Goal: Obtain resource: Obtain resource

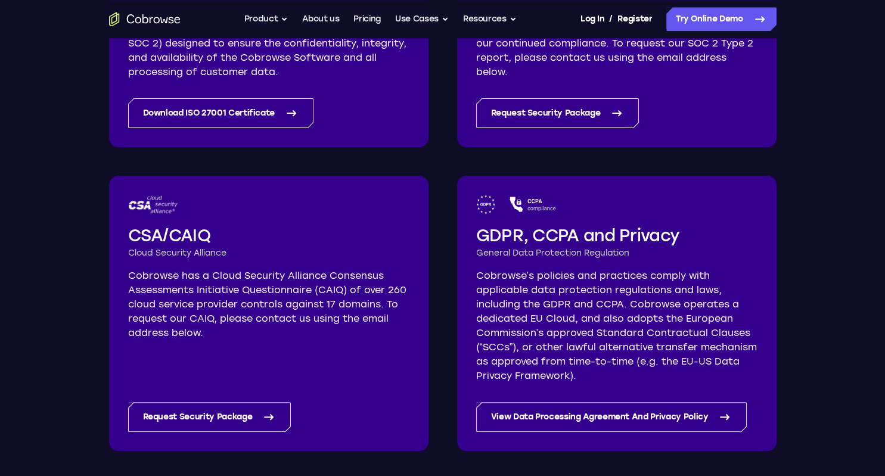
scroll to position [386, 0]
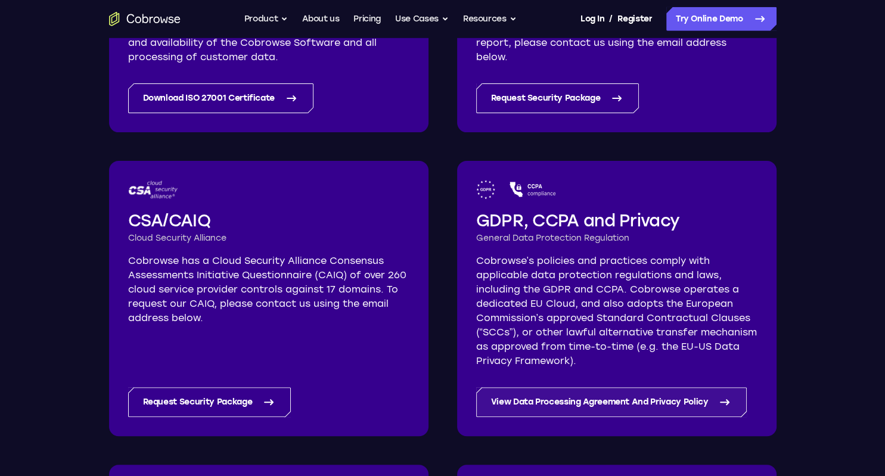
click at [641, 402] on link "View Data Processing Agreement And Privacy Policy" at bounding box center [611, 403] width 271 height 30
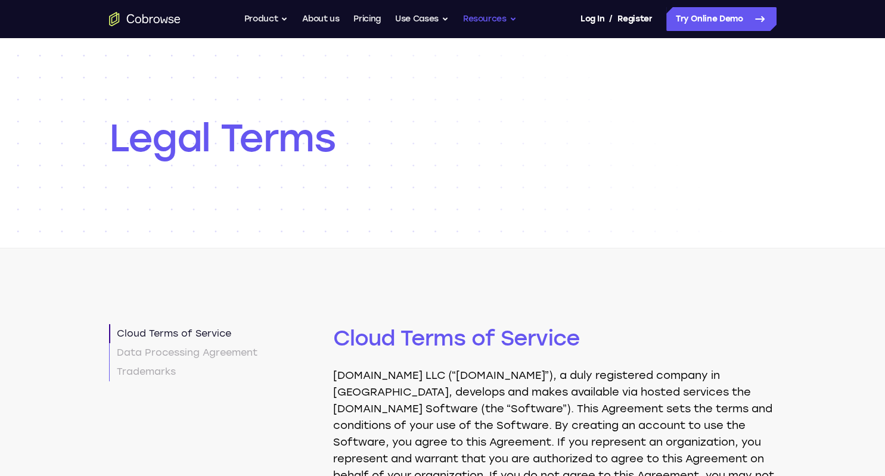
click at [483, 22] on button "Resources" at bounding box center [490, 19] width 54 height 24
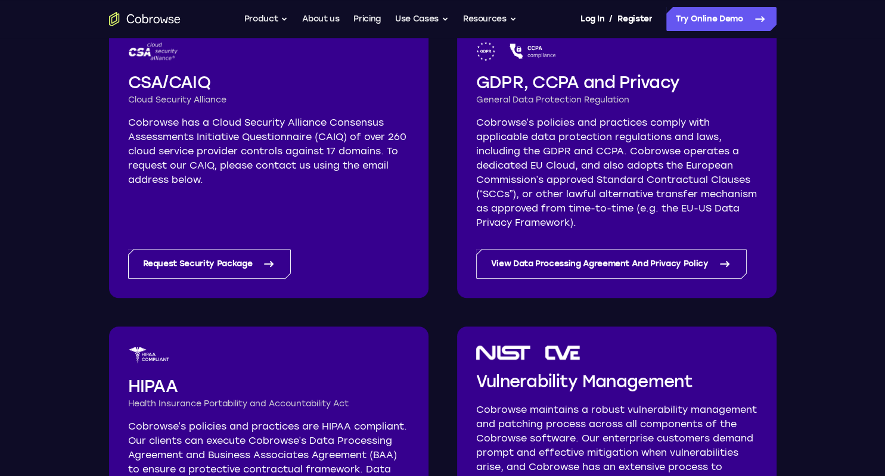
scroll to position [506, 0]
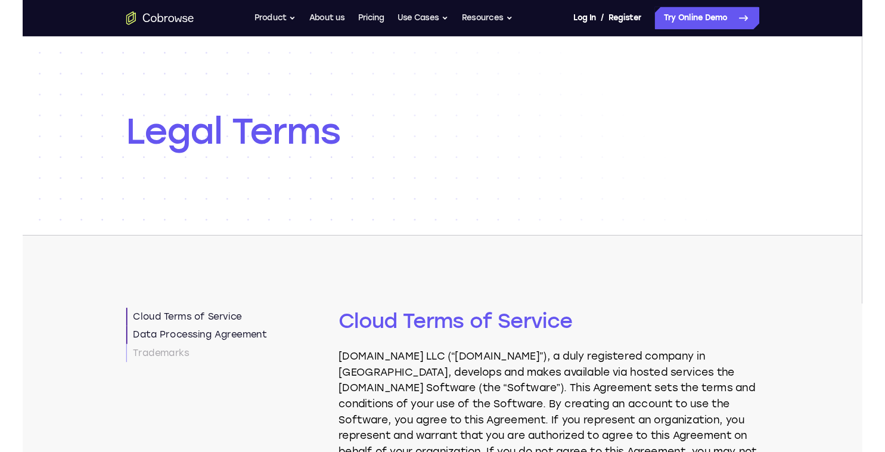
scroll to position [3649, 0]
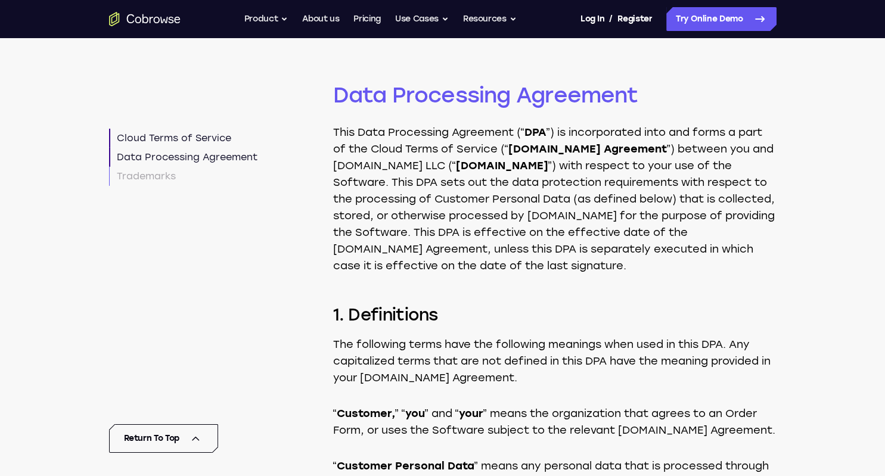
click at [209, 160] on link "Data Processing Agreement" at bounding box center [183, 157] width 148 height 19
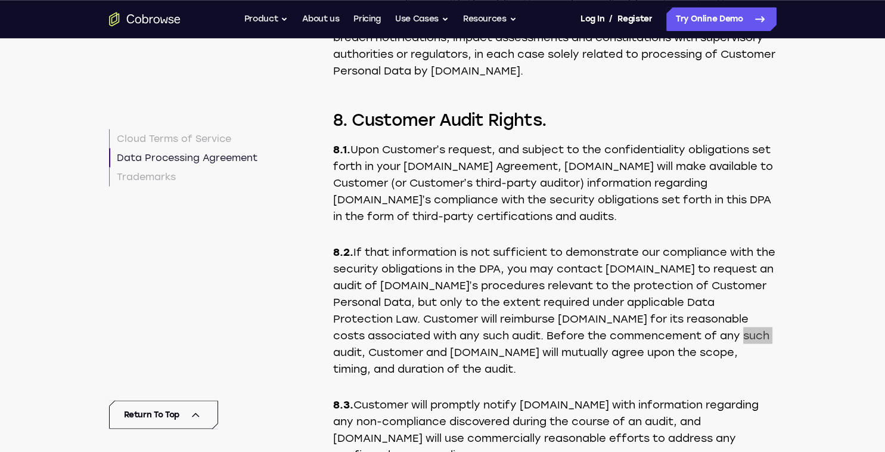
scroll to position [6798, 0]
